Goal: Complete application form

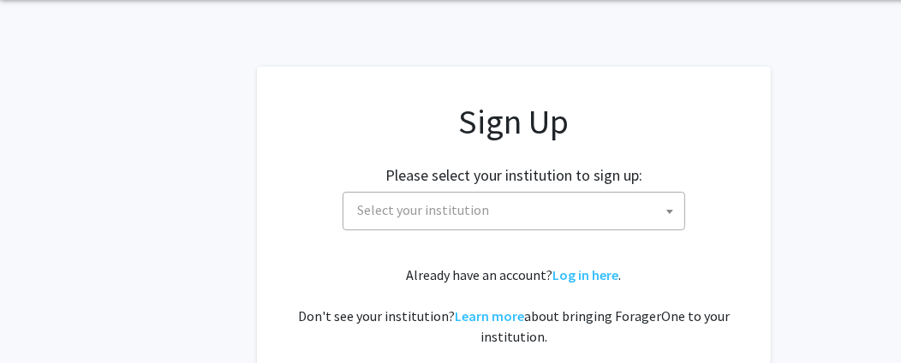
scroll to position [170, 0]
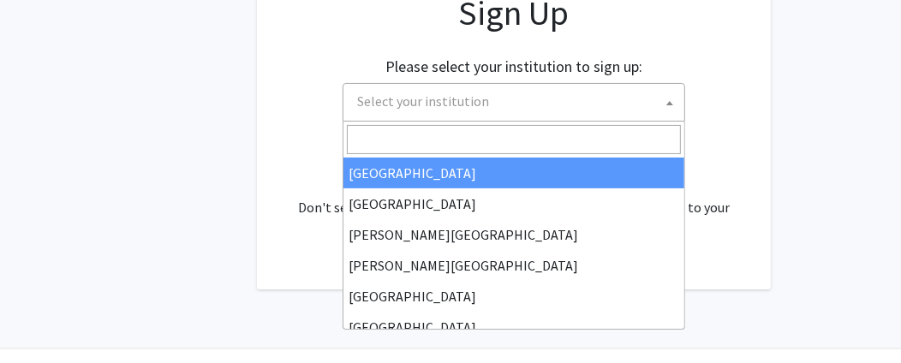
click at [638, 105] on span "Select your institution" at bounding box center [517, 101] width 334 height 35
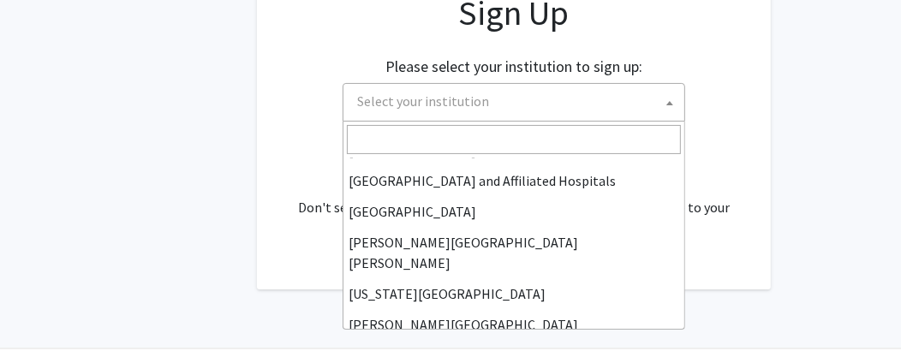
scroll to position [257, 0]
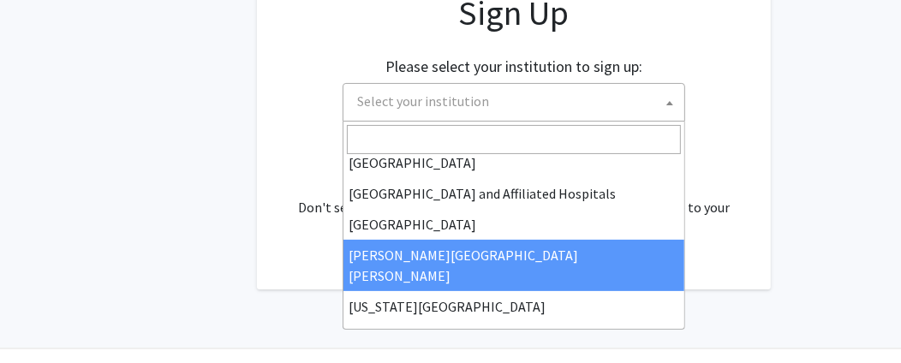
select select "1"
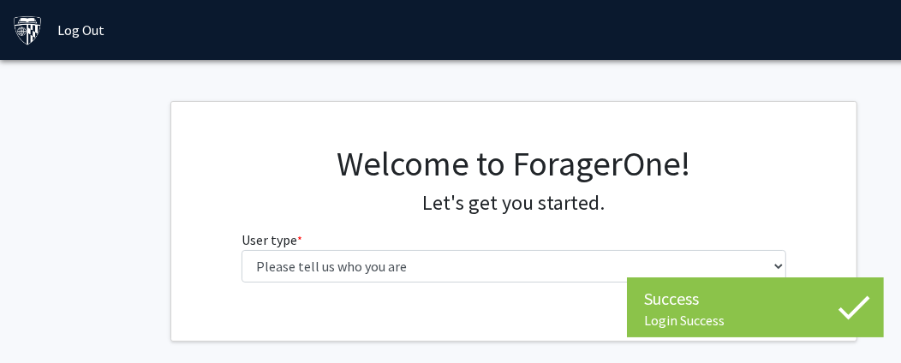
scroll to position [76, 0]
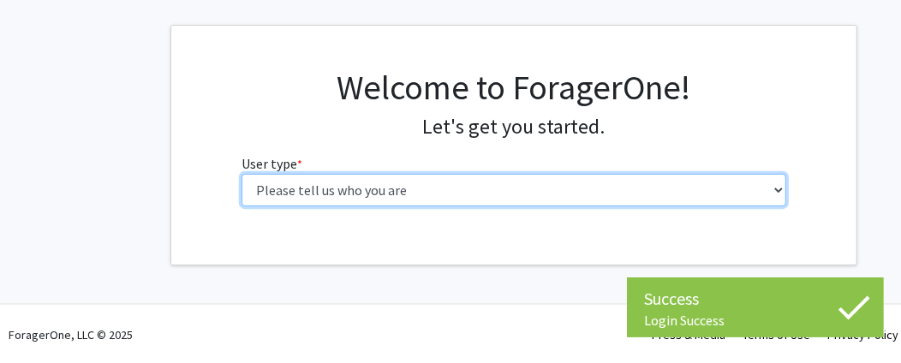
click at [659, 195] on select "Please tell us who you are Undergraduate Student Master's Student Doctoral Cand…" at bounding box center [515, 190] width 546 height 33
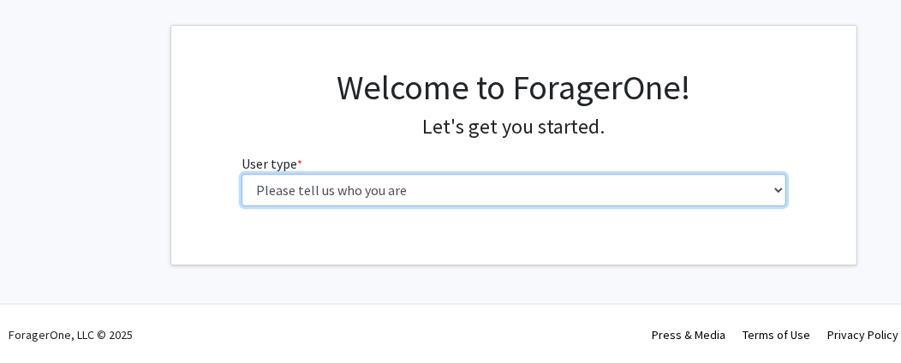
select select "3: doc"
click at [242, 174] on select "Please tell us who you are Undergraduate Student Master's Student Doctoral Cand…" at bounding box center [515, 190] width 546 height 33
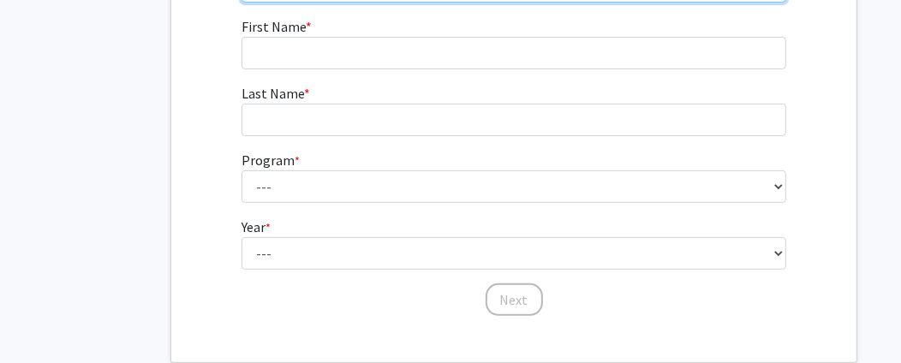
scroll to position [257, 0]
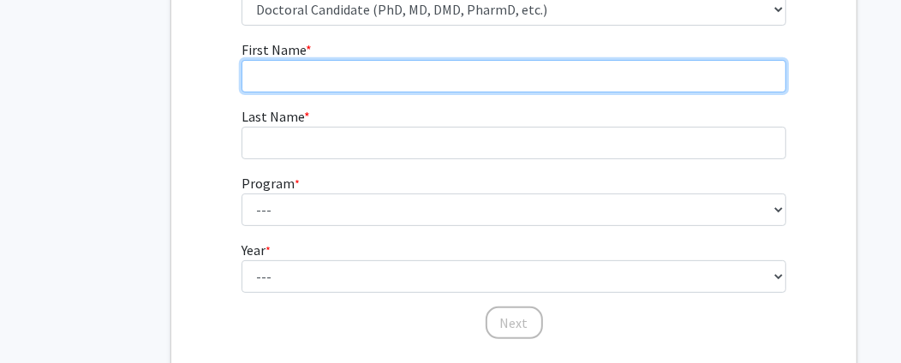
click at [384, 69] on input "First Name * required" at bounding box center [515, 76] width 546 height 33
type input "[PERSON_NAME]"
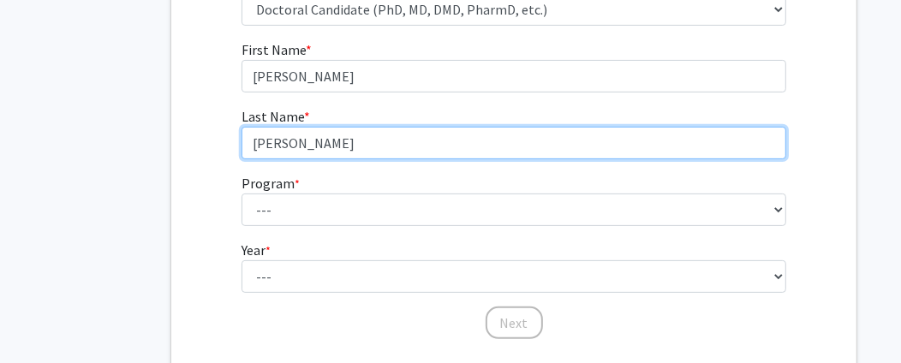
type input "[PERSON_NAME]"
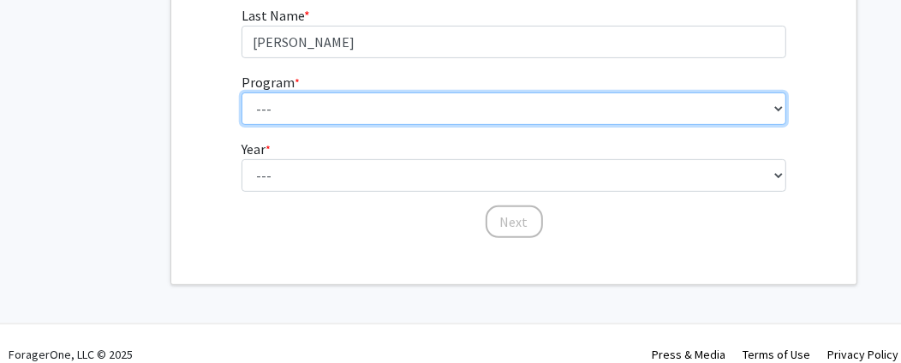
scroll to position [378, 0]
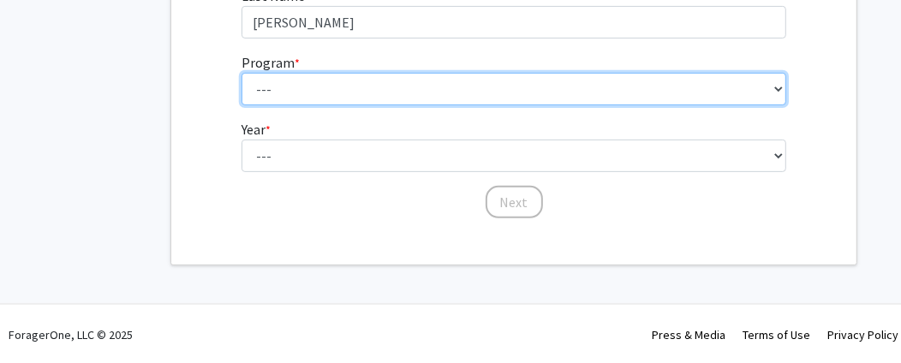
click at [622, 91] on select "--- Adult-Gerontological Acute Care Nurse Practitioner Adult-Gerontological Cri…" at bounding box center [515, 89] width 546 height 33
select select "24: 27"
click at [242, 73] on select "--- Adult-Gerontological Acute Care Nurse Practitioner Adult-Gerontological Cri…" at bounding box center [515, 89] width 546 height 33
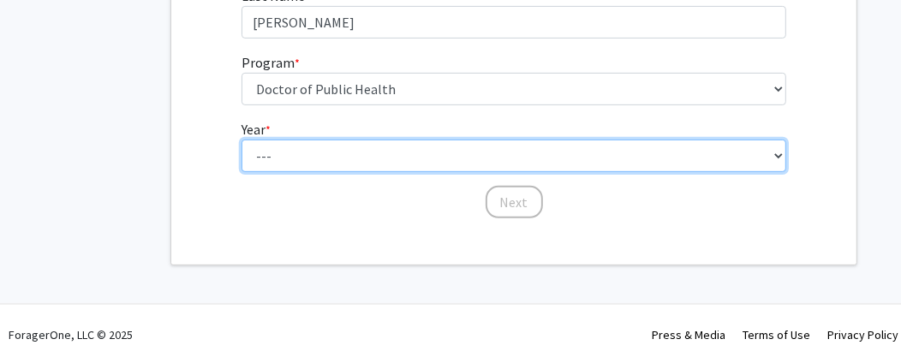
click at [505, 141] on select "--- First Year Second Year Third Year Fourth Year Fifth Year Sixth Year Seventh…" at bounding box center [515, 156] width 546 height 33
select select "1: first_year"
click at [242, 140] on select "--- First Year Second Year Third Year Fourth Year Fifth Year Sixth Year Seventh…" at bounding box center [515, 156] width 546 height 33
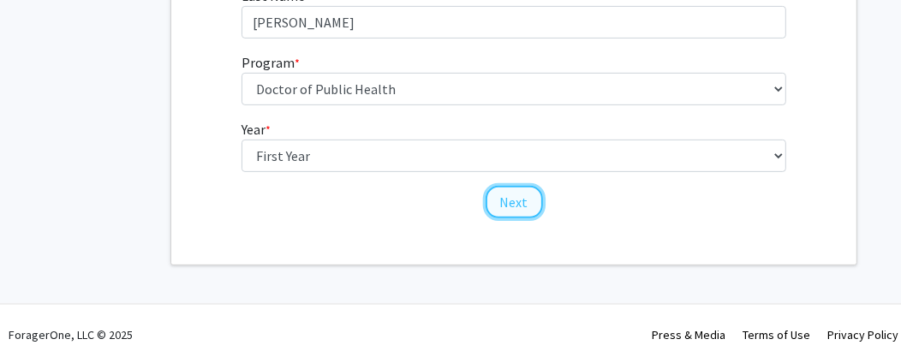
click at [515, 201] on button "Next" at bounding box center [514, 202] width 57 height 33
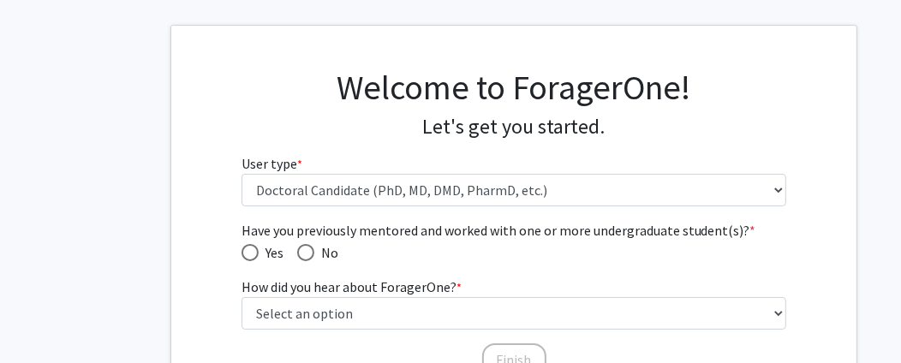
click at [249, 248] on span "Have you previously mentored and worked with one or more undergraduate student(…" at bounding box center [250, 252] width 17 height 17
click at [249, 248] on input "Yes" at bounding box center [250, 252] width 17 height 17
radio input "true"
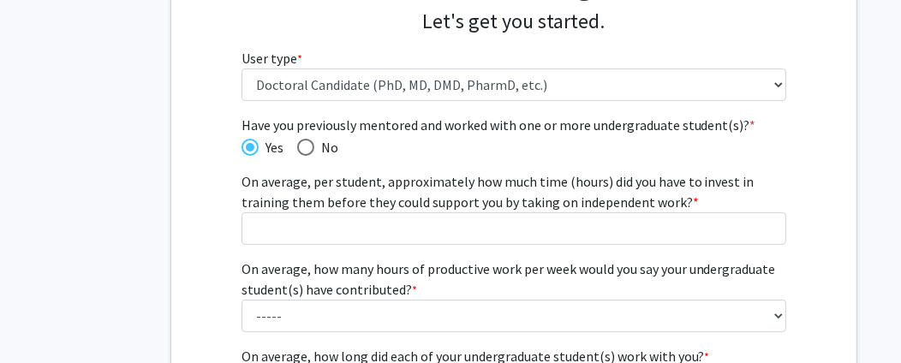
scroll to position [162, 0]
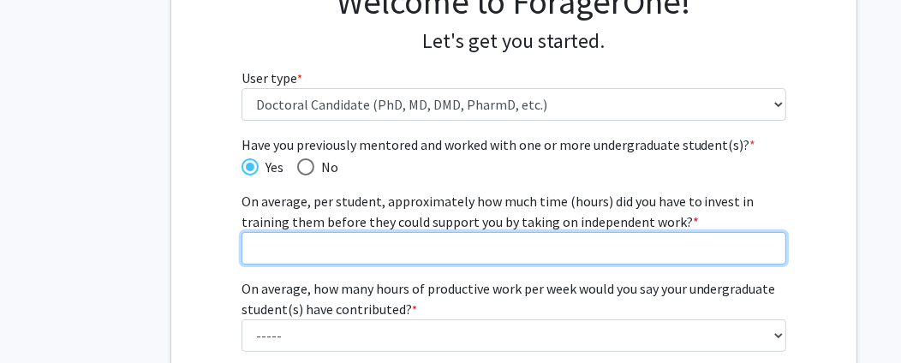
click at [451, 255] on input "On average, per student, approximately how much time (hours) did you have to in…" at bounding box center [515, 248] width 546 height 33
type input "1"
click at [774, 241] on input "1" at bounding box center [515, 248] width 546 height 33
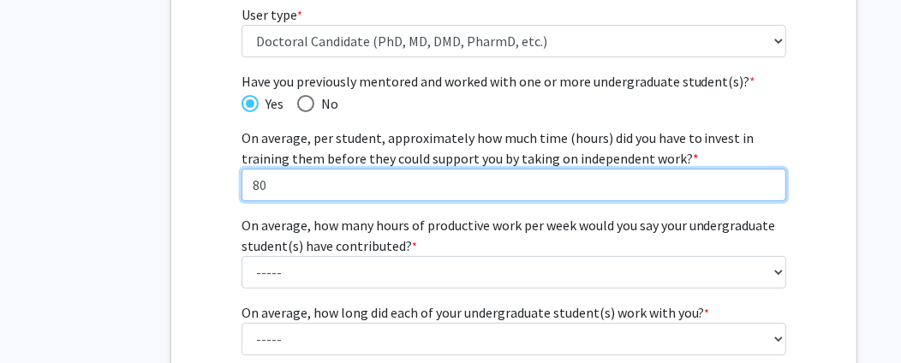
scroll to position [248, 0]
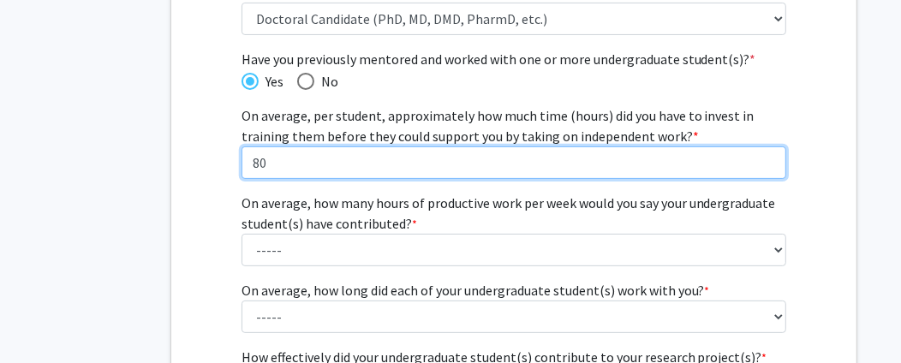
type input "80"
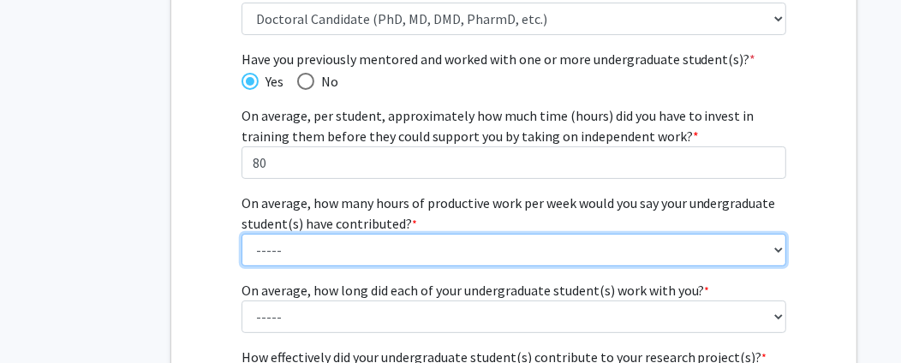
click at [410, 250] on select "----- 1 - 5 hours 6 - 10 hours 11 - 15 hours 16 - 20 hours 21 - 30 hours 31 - 4…" at bounding box center [515, 250] width 546 height 33
select select "7: 40+ hours"
click at [242, 234] on select "----- 1 - 5 hours 6 - 10 hours 11 - 15 hours 16 - 20 hours 21 - 30 hours 31 - 4…" at bounding box center [515, 250] width 546 height 33
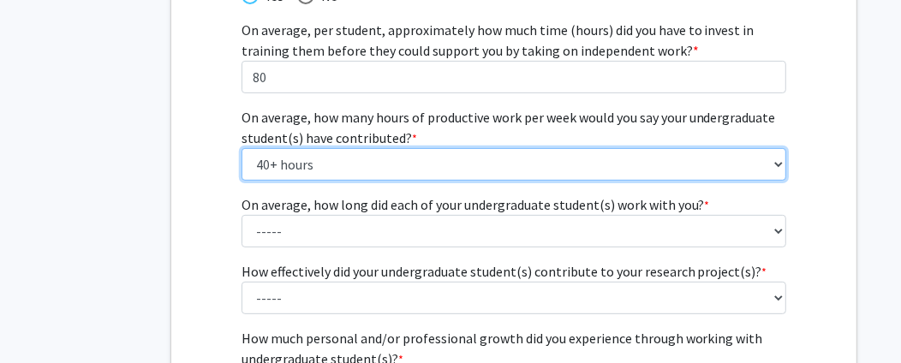
scroll to position [419, 0]
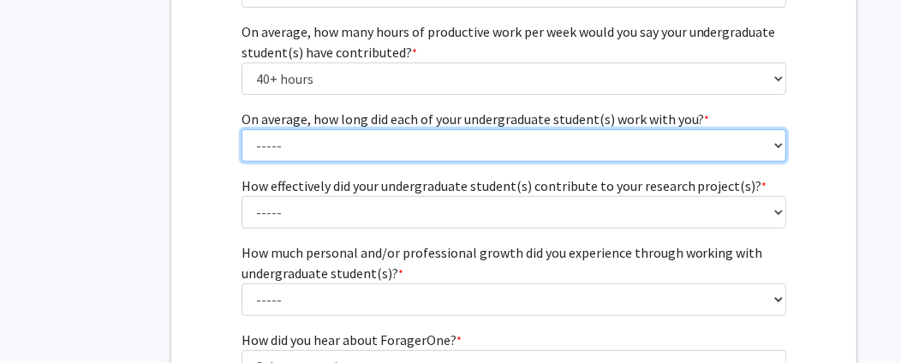
click at [640, 146] on select "----- 1 - 3 months 3 - 6 months 6 months - 1 year 1 - 2 years 2 - 3 years 3 - 4…" at bounding box center [515, 145] width 546 height 33
select select "3: 6 months - 1 year"
click at [242, 129] on select "----- 1 - 3 months 3 - 6 months 6 months - 1 year 1 - 2 years 2 - 3 years 3 - 4…" at bounding box center [515, 145] width 546 height 33
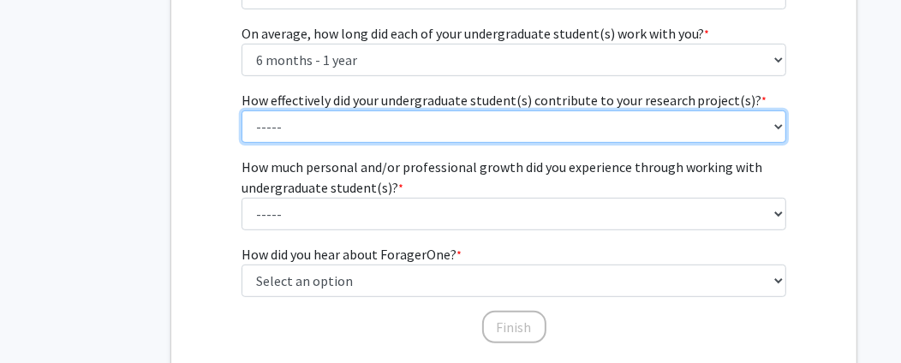
click at [613, 127] on select "----- 1 (Minimally) 2 3 (Moderately) 4 5 (Significantly)" at bounding box center [515, 127] width 546 height 33
select select "5: 5"
click at [242, 111] on select "----- 1 (Minimally) 2 3 (Moderately) 4 5 (Significantly)" at bounding box center [515, 127] width 546 height 33
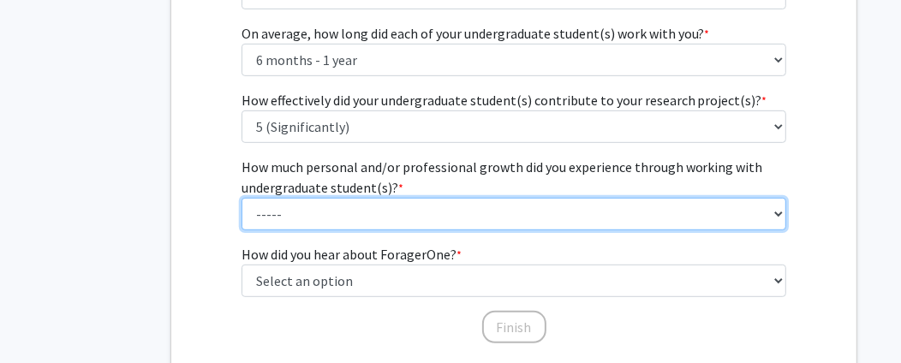
click at [586, 218] on select "----- 1 (Minimal) 2 3 (Moderate) 4 5 (Significant)" at bounding box center [515, 214] width 546 height 33
select select "5: 5"
click at [242, 198] on select "----- 1 (Minimal) 2 3 (Moderate) 4 5 (Significant)" at bounding box center [515, 214] width 546 height 33
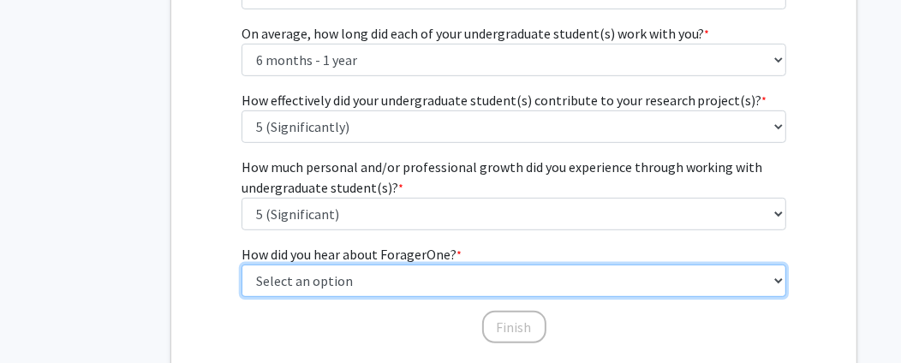
click at [552, 288] on select "Select an option Peer/student recommendation Faculty/staff recommendation Unive…" at bounding box center [515, 281] width 546 height 33
select select "3: university_website"
click at [242, 265] on select "Select an option Peer/student recommendation Faculty/staff recommendation Unive…" at bounding box center [515, 281] width 546 height 33
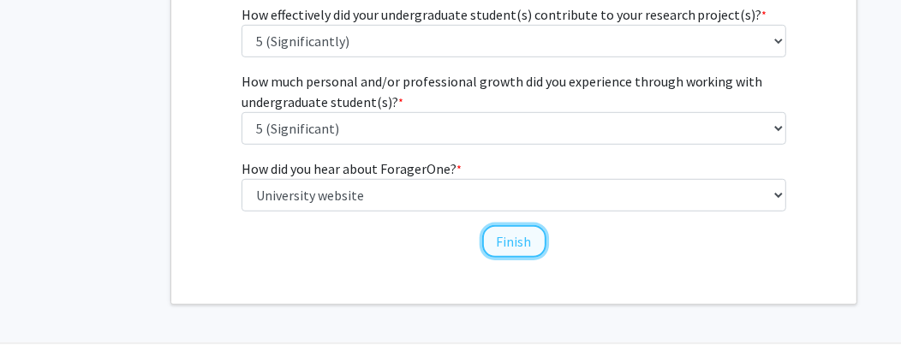
click at [511, 227] on button "Finish" at bounding box center [514, 241] width 64 height 33
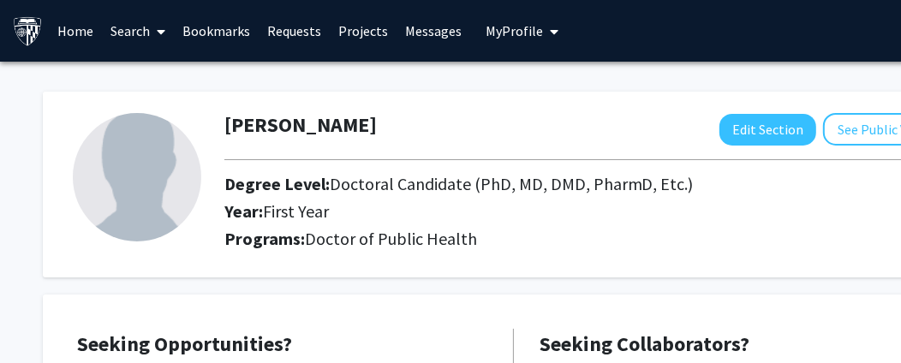
click at [157, 32] on span at bounding box center [158, 32] width 15 height 60
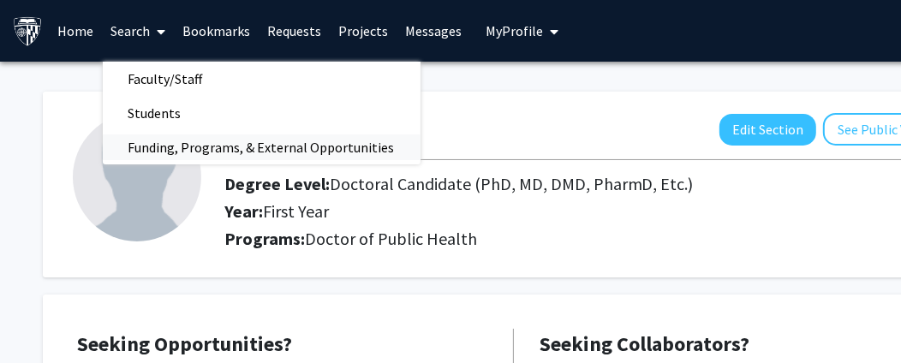
click at [158, 147] on span "Funding, Programs, & External Opportunities" at bounding box center [262, 147] width 318 height 34
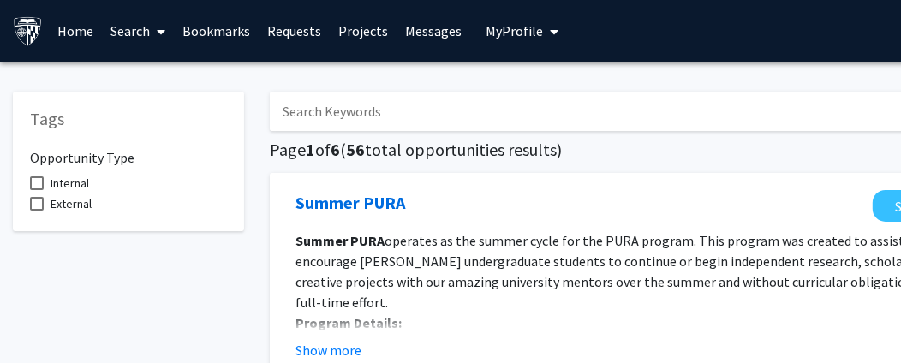
click at [250, 30] on link "Bookmarks" at bounding box center [217, 31] width 85 height 60
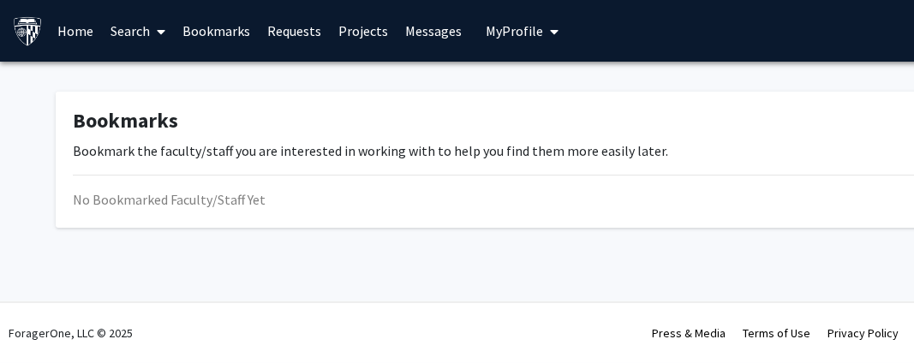
click at [293, 30] on link "Requests" at bounding box center [295, 31] width 71 height 60
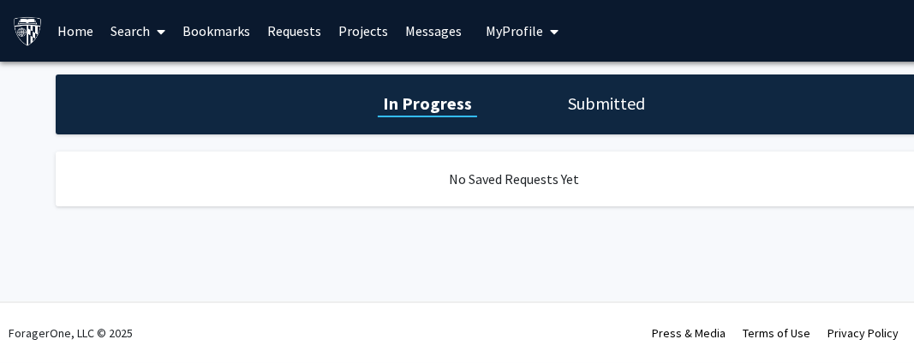
click at [352, 32] on link "Projects" at bounding box center [364, 31] width 67 height 60
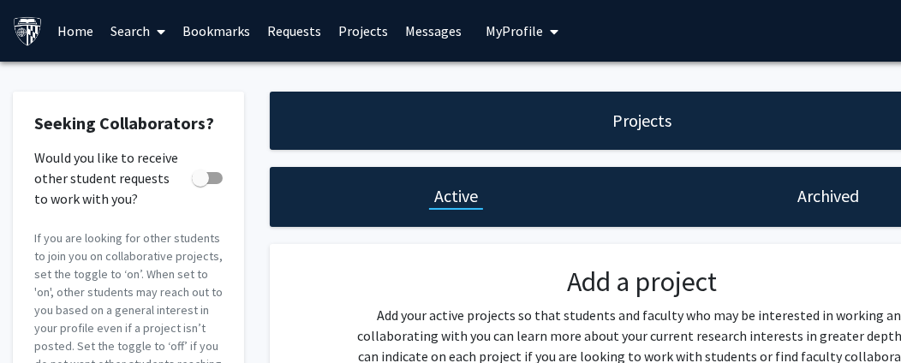
click at [544, 29] on span "My profile dropdown to access profile and logout" at bounding box center [551, 32] width 15 height 60
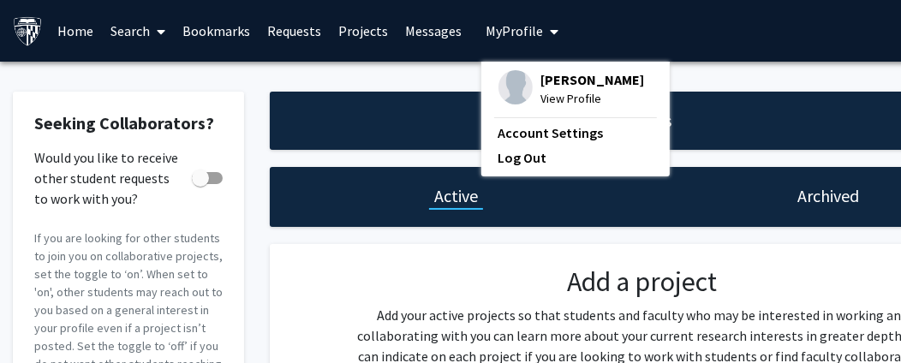
click at [544, 29] on span "My profile dropdown to access profile and logout" at bounding box center [551, 32] width 15 height 60
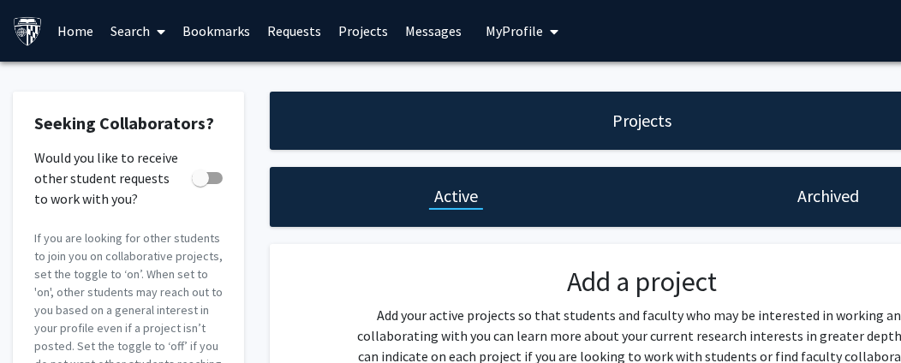
click at [158, 27] on icon at bounding box center [162, 32] width 9 height 14
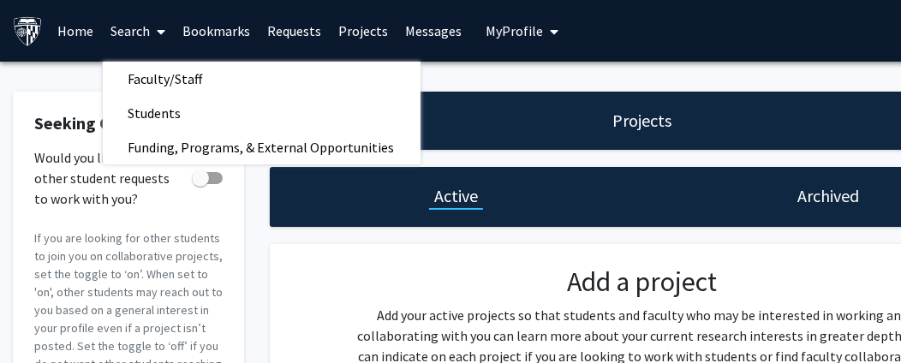
click at [69, 27] on link "Home" at bounding box center [76, 31] width 53 height 60
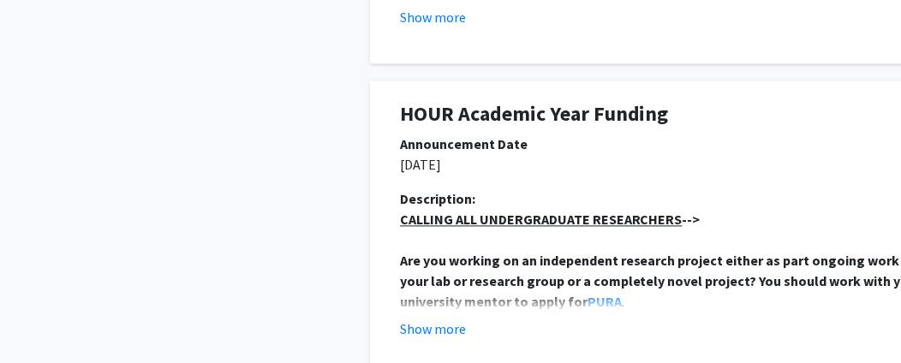
scroll to position [2313, 0]
